Goal: Task Accomplishment & Management: Manage account settings

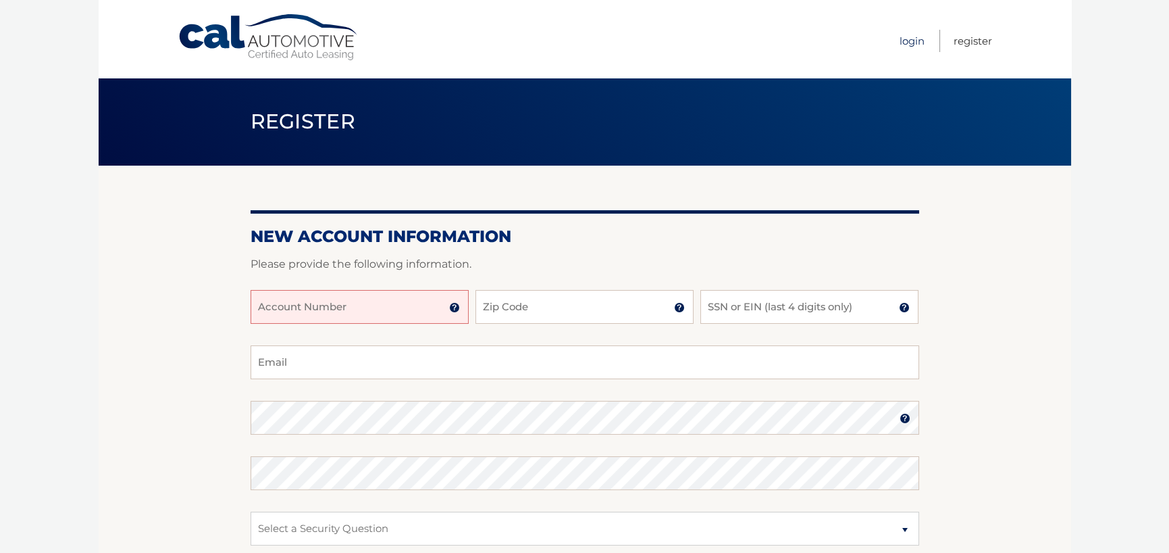
click at [911, 45] on link "Login" at bounding box center [912, 41] width 25 height 22
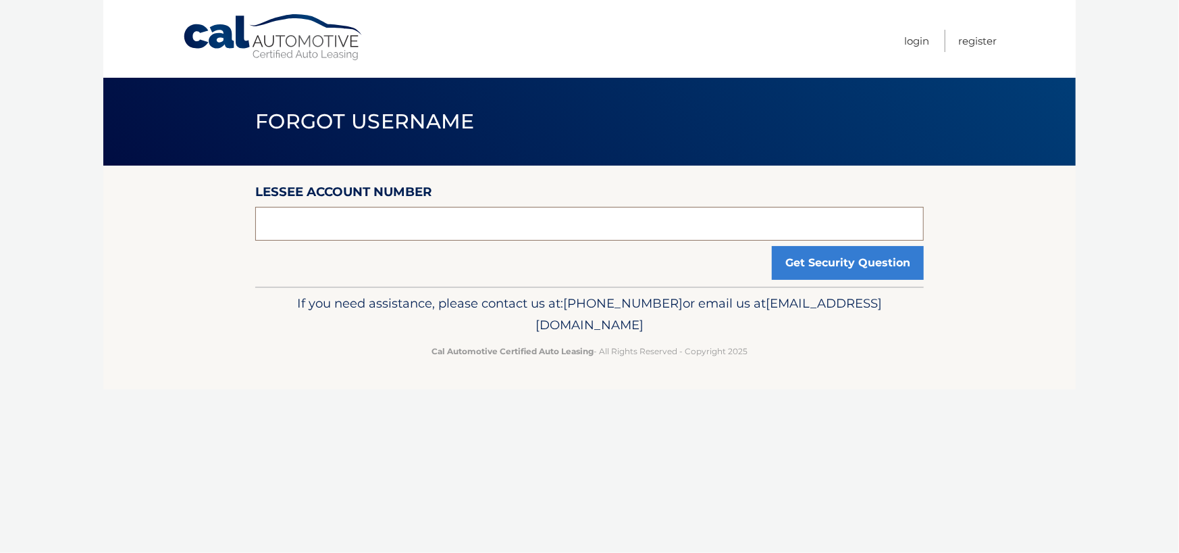
click at [354, 231] on input "text" at bounding box center [589, 224] width 669 height 34
type input "1010242681616"
click at [878, 270] on button "Get Security Question" at bounding box center [848, 263] width 152 height 34
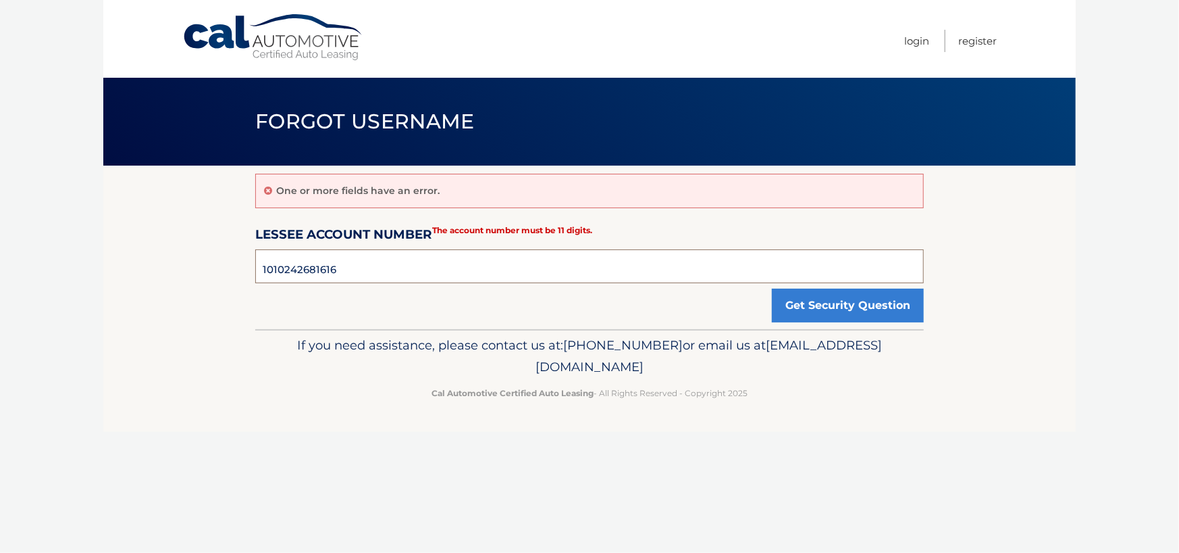
drag, startPoint x: 372, startPoint y: 275, endPoint x: 213, endPoint y: 275, distance: 158.7
click at [213, 275] on section "One or more fields have an error. Lessee Account Number 1010242681616 The accou…" at bounding box center [589, 246] width 973 height 163
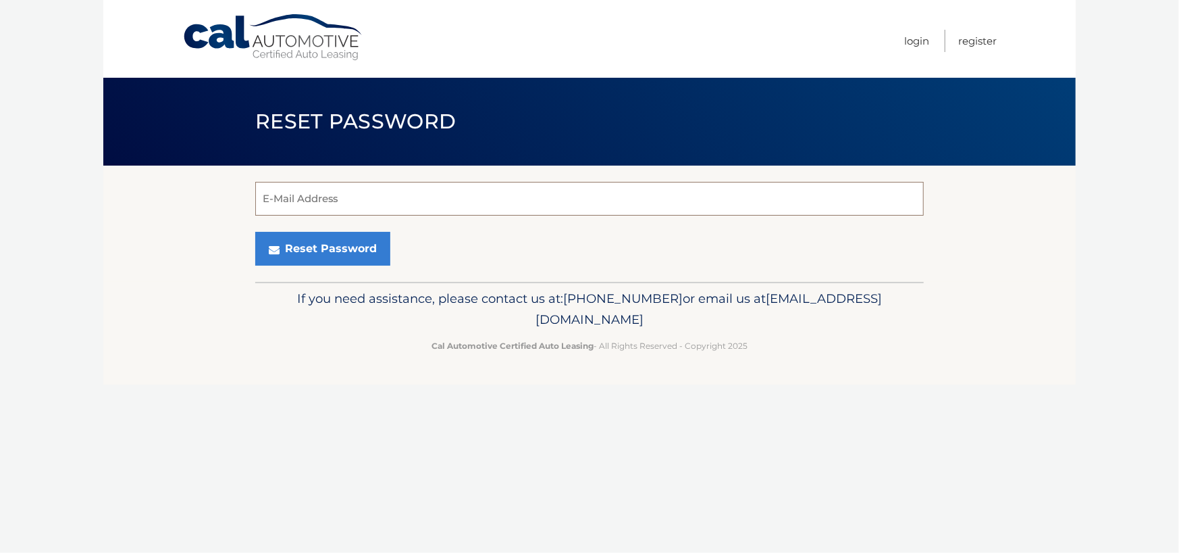
click at [337, 196] on input "E-Mail Address" at bounding box center [589, 199] width 669 height 34
type input "livanjcrespo@yahoo.com"
click at [313, 244] on button "Reset Password" at bounding box center [322, 249] width 135 height 34
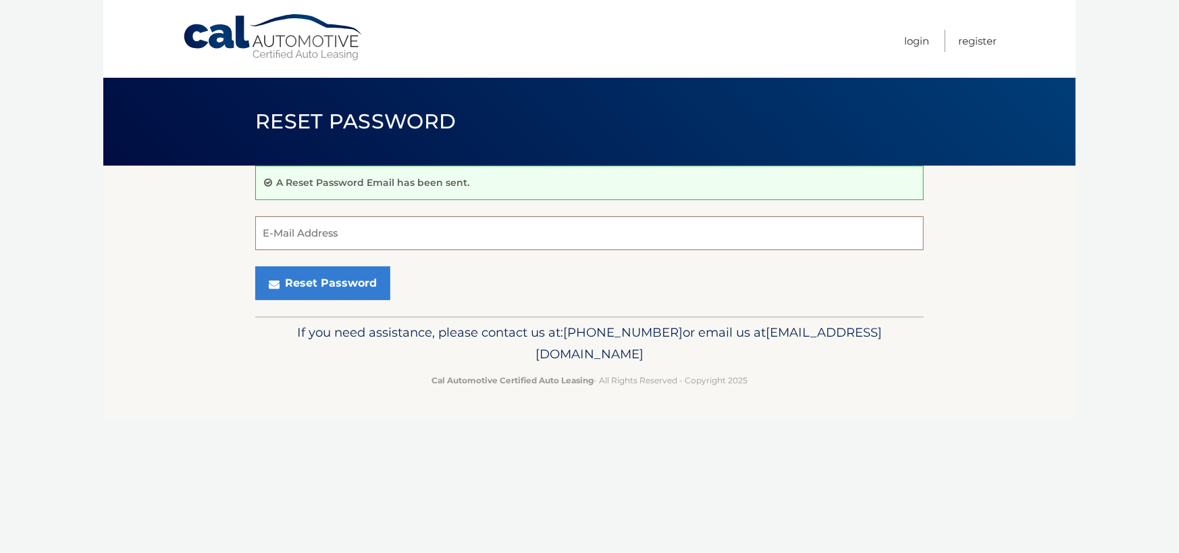
drag, startPoint x: 509, startPoint y: 236, endPoint x: 530, endPoint y: 232, distance: 21.2
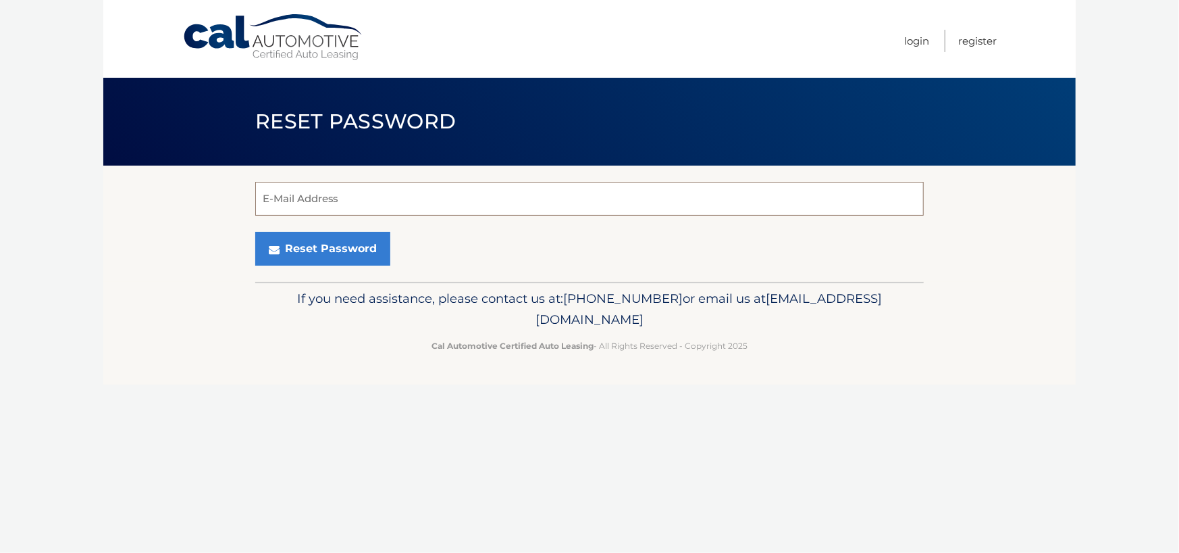
click at [309, 209] on input "E-Mail Address" at bounding box center [589, 199] width 669 height 34
type input "[EMAIL_ADDRESS][DOMAIN_NAME]"
click at [319, 245] on button "Reset Password" at bounding box center [322, 249] width 135 height 34
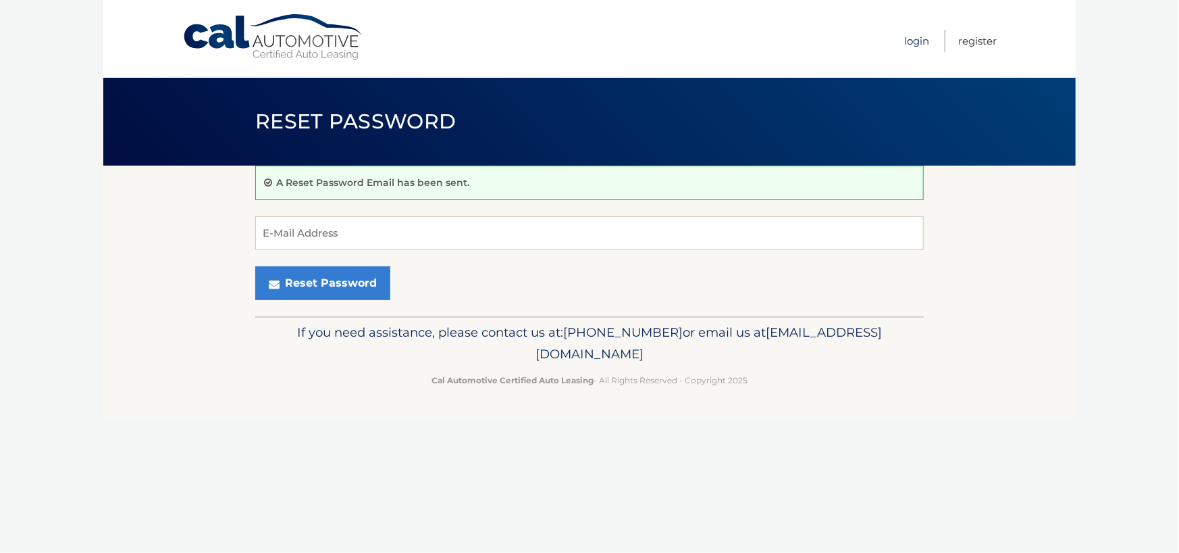
click at [911, 42] on link "Login" at bounding box center [916, 41] width 25 height 22
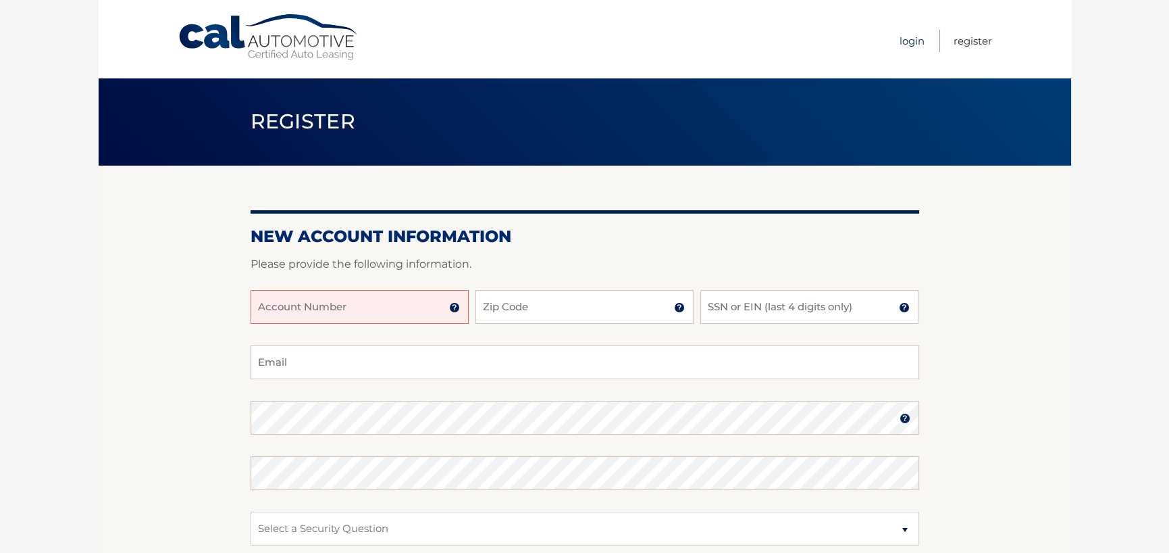
click at [906, 43] on link "Login" at bounding box center [912, 41] width 25 height 22
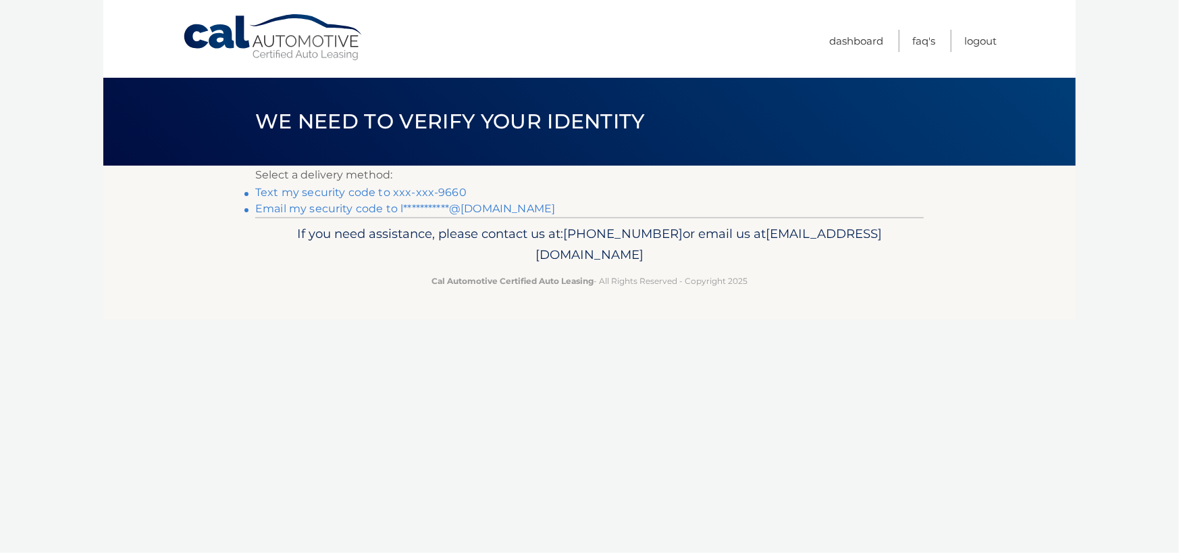
click at [392, 193] on link "Text my security code to xxx-xxx-9660" at bounding box center [360, 192] width 211 height 13
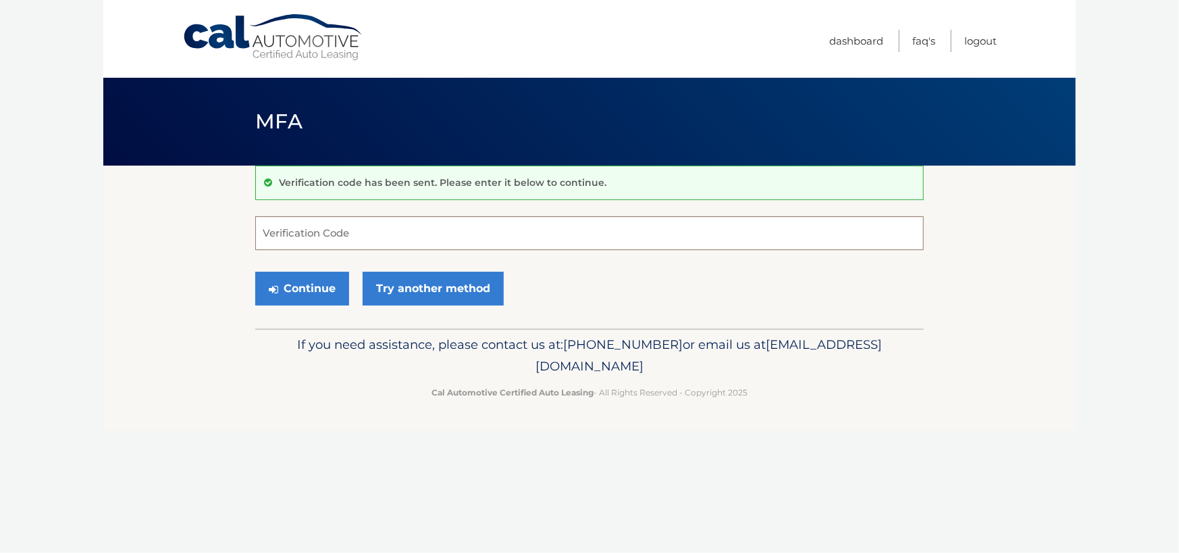
click at [337, 234] on input "Verification Code" at bounding box center [589, 233] width 669 height 34
type input "306779"
click at [305, 284] on button "Continue" at bounding box center [302, 289] width 94 height 34
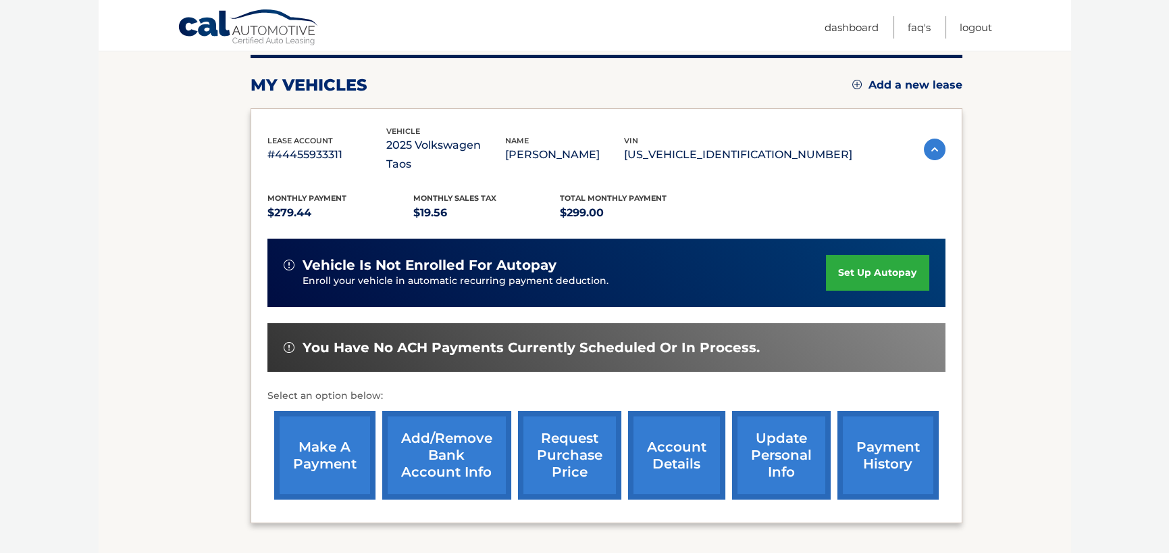
scroll to position [203, 0]
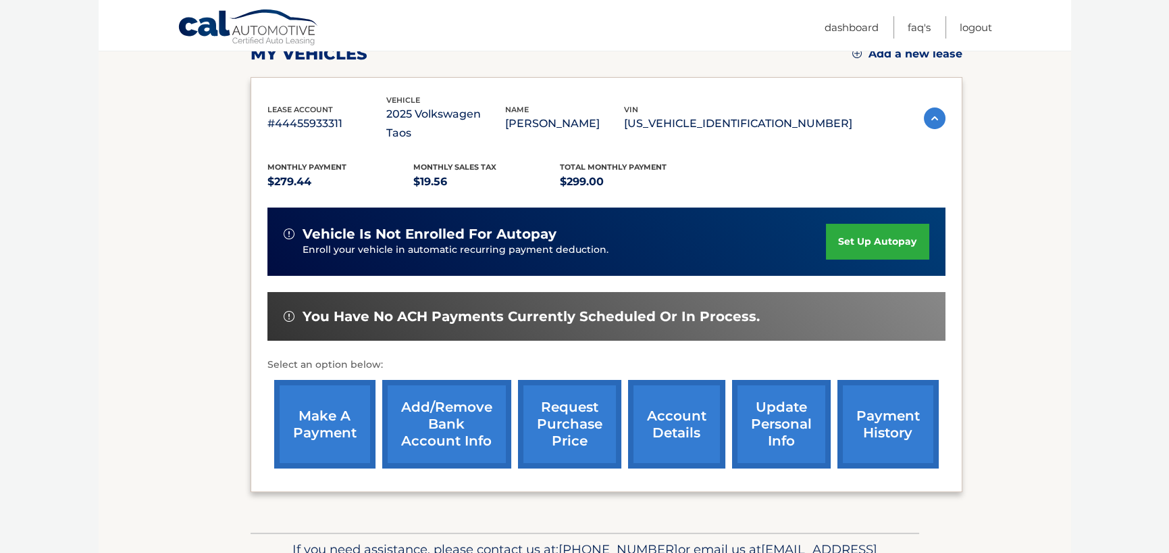
click at [325, 404] on link "make a payment" at bounding box center [324, 424] width 101 height 88
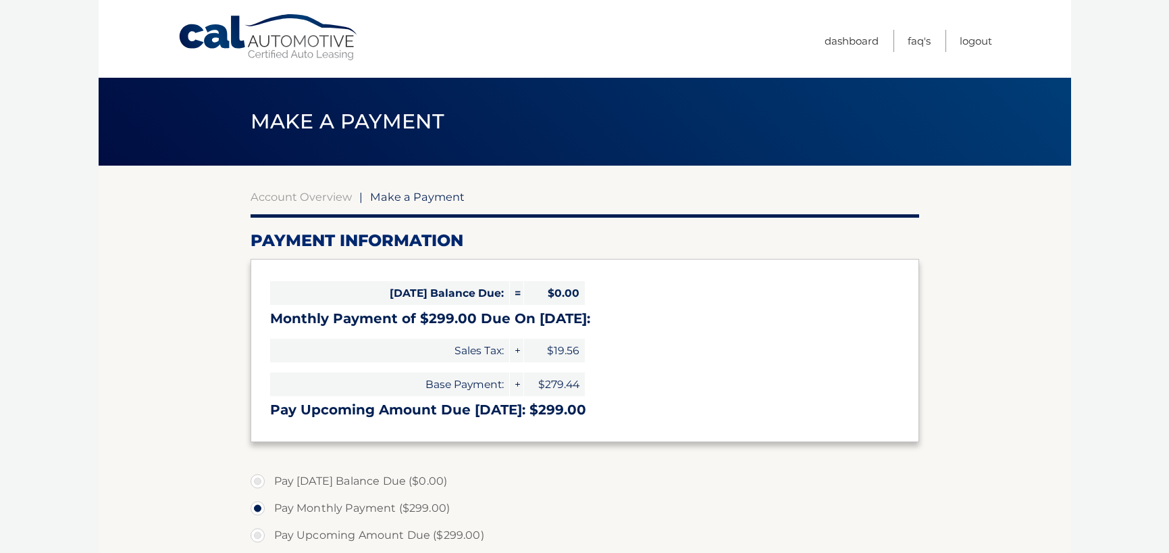
select select "YWQ4Nzg3NTItYjM5NC00ZDI1LThiOTQtNGFlZjcyYzE5YzNh"
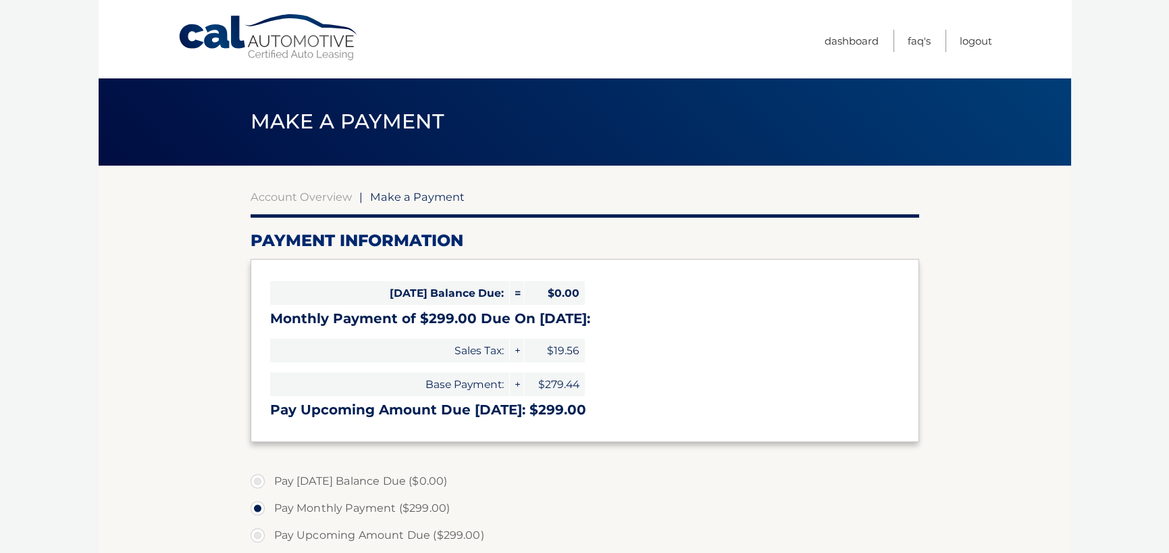
click at [1006, 338] on section "Account Overview | Make a Payment Payment Information Today's Balance Due: = $0…" at bounding box center [585, 513] width 973 height 697
